Goal: Navigation & Orientation: Find specific page/section

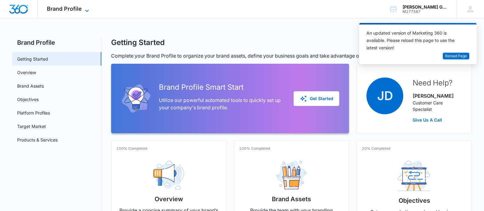
click at [88, 9] on icon at bounding box center [86, 10] width 7 height 7
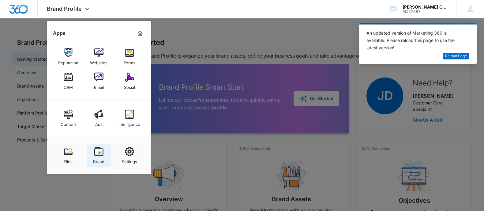
click at [104, 152] on link "Brand" at bounding box center [98, 155] width 23 height 23
